Goal: Check status: Check status

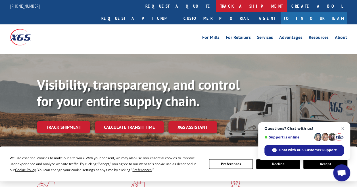
click at [216, 5] on link "track a shipment" at bounding box center [251, 6] width 71 height 12
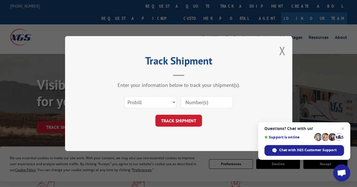
click at [199, 105] on input at bounding box center [207, 102] width 52 height 12
type input "17637535"
click at [187, 118] on button "TRACK SHIPMENT" at bounding box center [178, 121] width 47 height 12
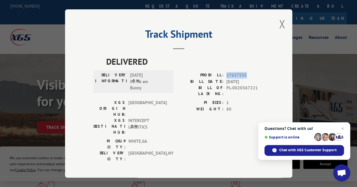
drag, startPoint x: 247, startPoint y: 76, endPoint x: 225, endPoint y: 77, distance: 22.2
click at [225, 77] on div "PROBILL: 17637535" at bounding box center [221, 75] width 85 height 7
copy div "17637535"
click at [281, 26] on button "Close modal" at bounding box center [282, 23] width 6 height 15
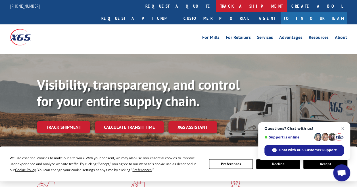
click at [216, 8] on link "track a shipment" at bounding box center [251, 6] width 71 height 12
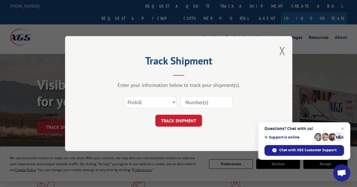
click at [206, 104] on input at bounding box center [207, 102] width 52 height 12
paste input "17637535"
type input "17637535"
click at [192, 123] on button "TRACK SHIPMENT" at bounding box center [178, 121] width 47 height 12
